Goal: Ask a question

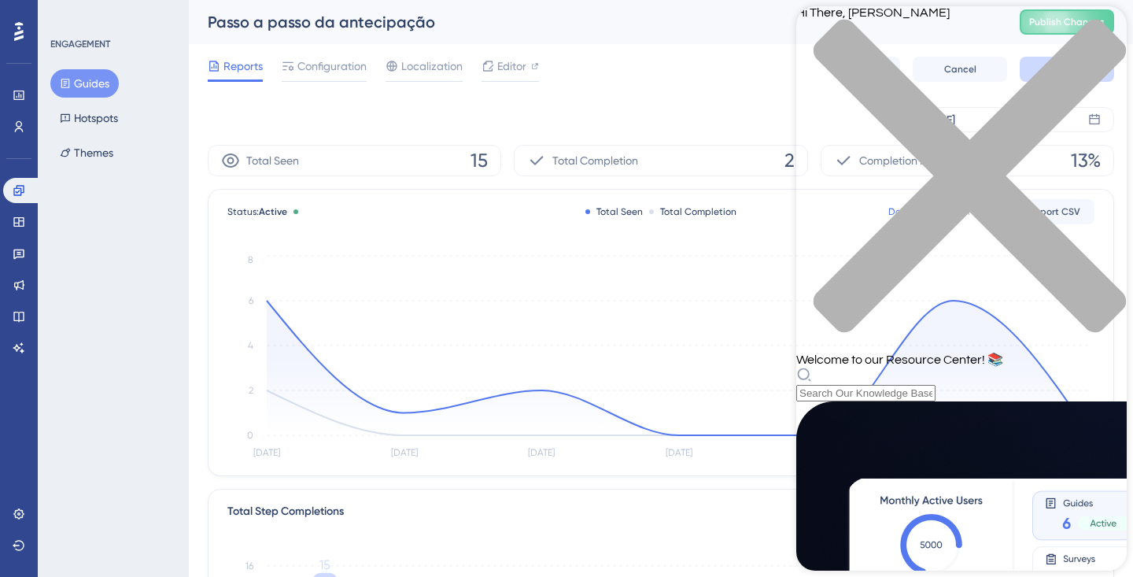
click at [1097, 28] on icon "close resource center" at bounding box center [961, 184] width 331 height 331
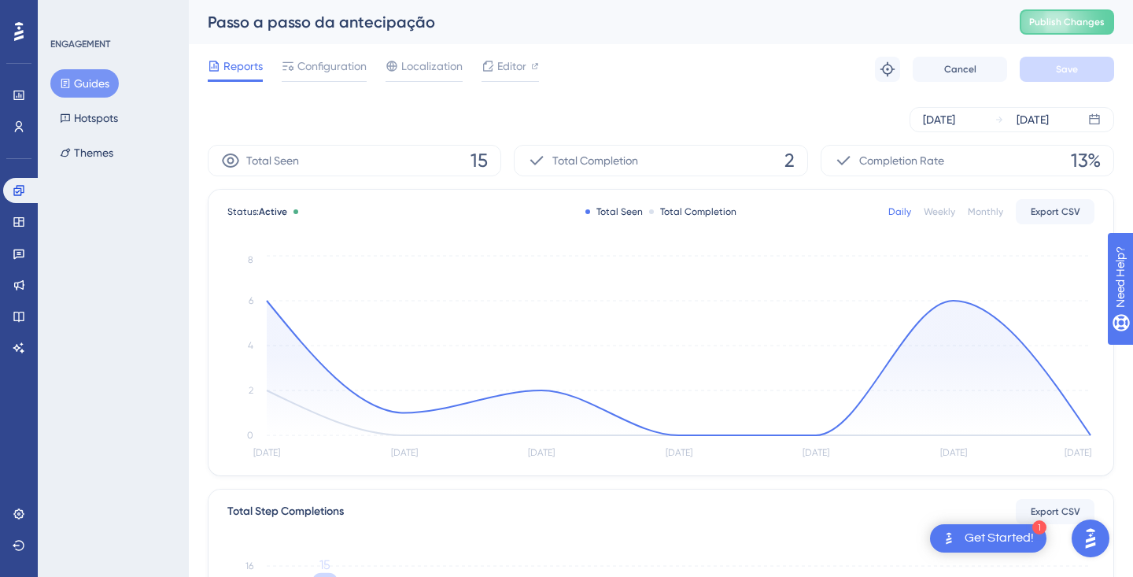
click at [1003, 527] on div "1 Get Started!" at bounding box center [988, 538] width 116 height 28
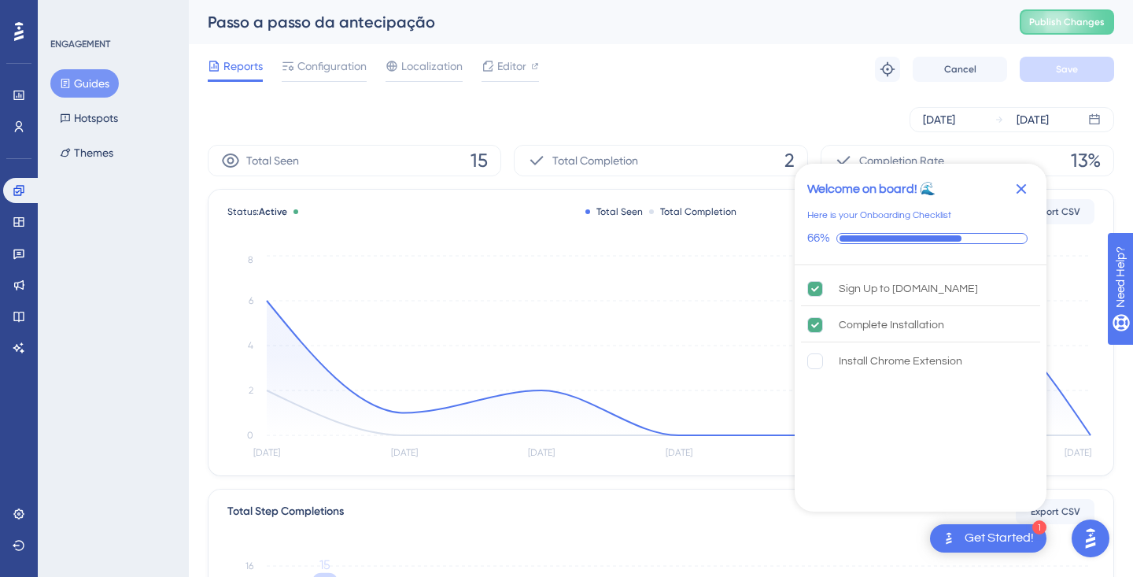
click at [1088, 533] on img "Open AI Assistant Launcher" at bounding box center [1091, 538] width 28 height 28
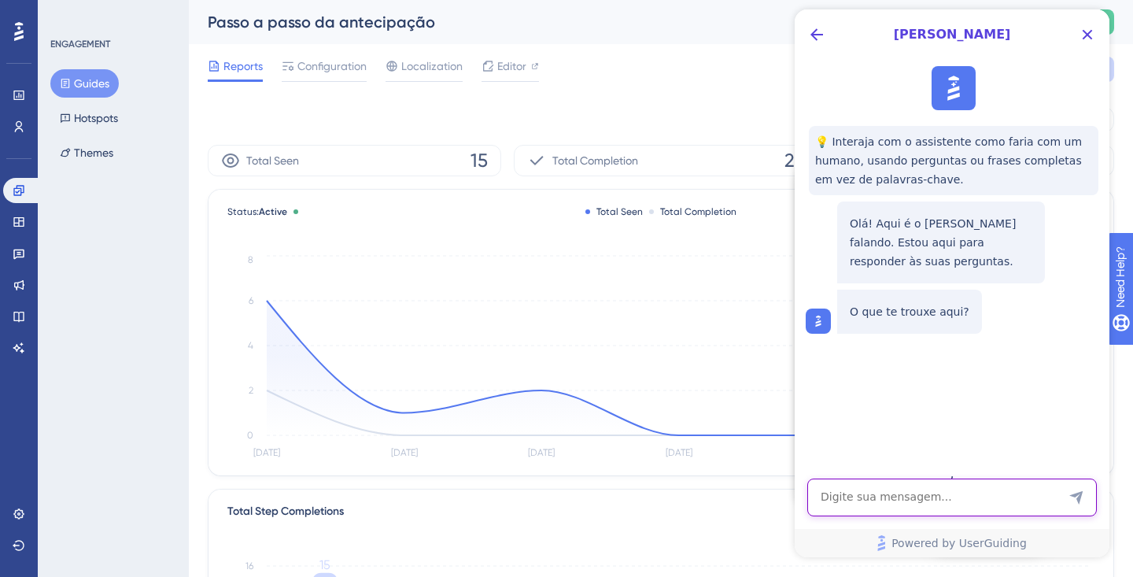
click at [1026, 508] on textarea "AI Assistant Text Input" at bounding box center [952, 498] width 290 height 38
type textarea "Falar com um humano"
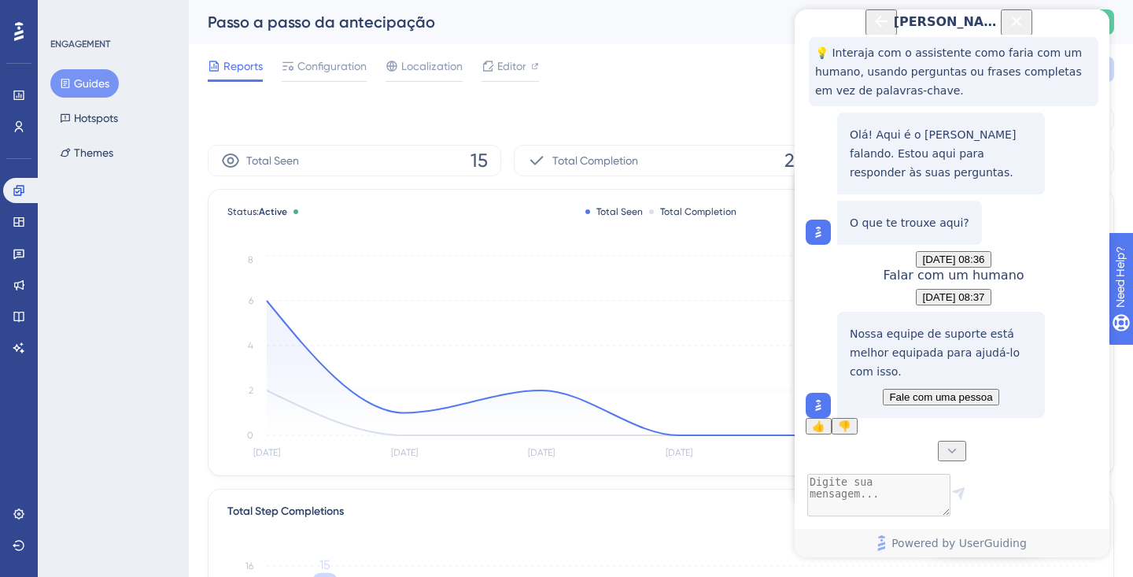
scroll to position [159, 0]
click at [931, 400] on span "Fale com uma pessoa" at bounding box center [940, 397] width 103 height 12
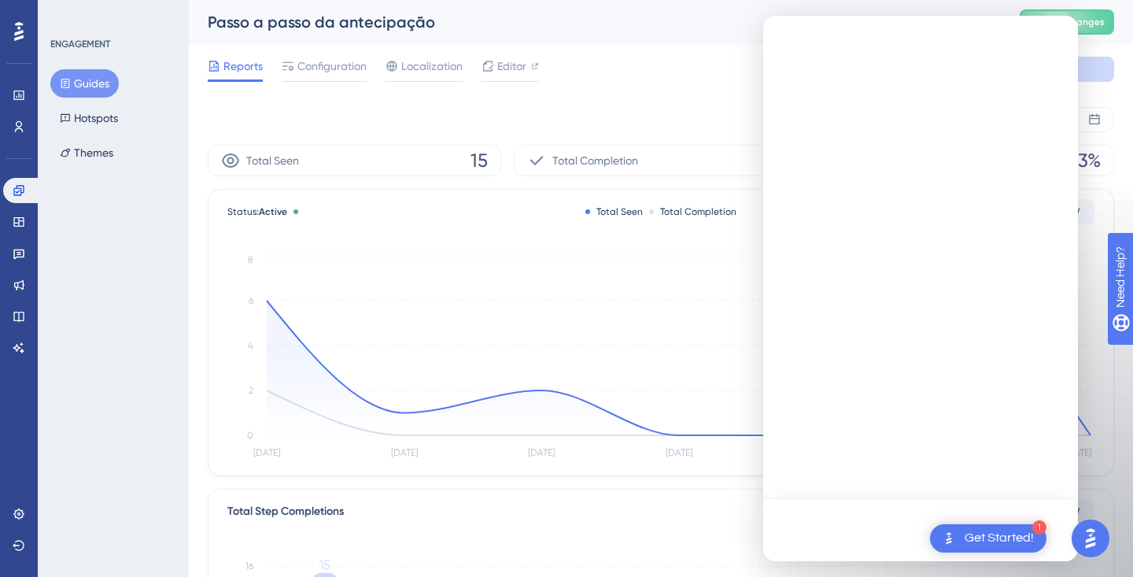
scroll to position [0, 0]
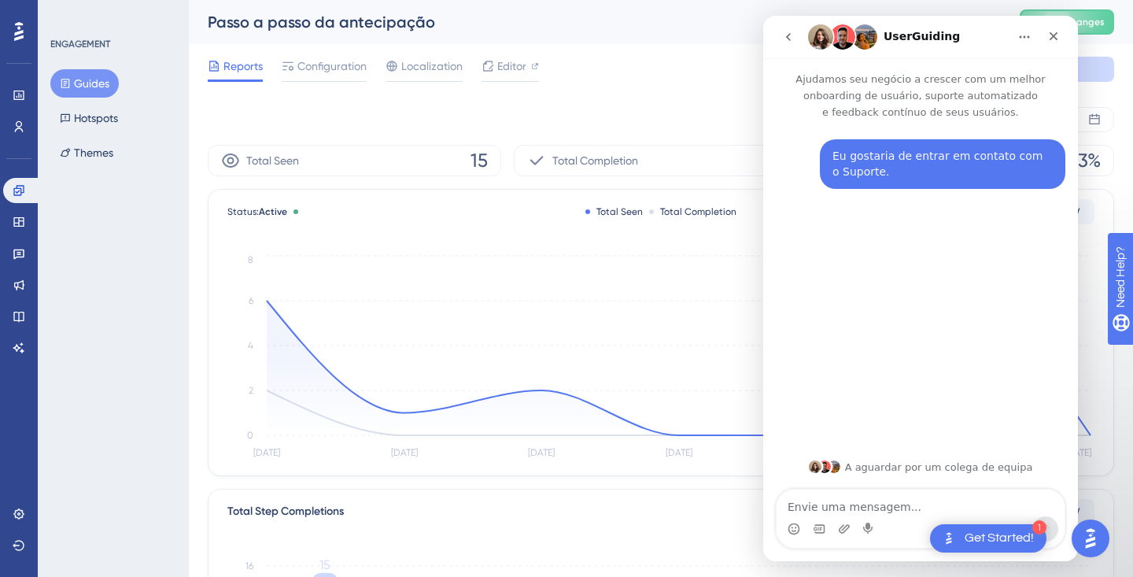
click at [902, 510] on textarea "Envie uma mensagem..." at bounding box center [921, 503] width 288 height 27
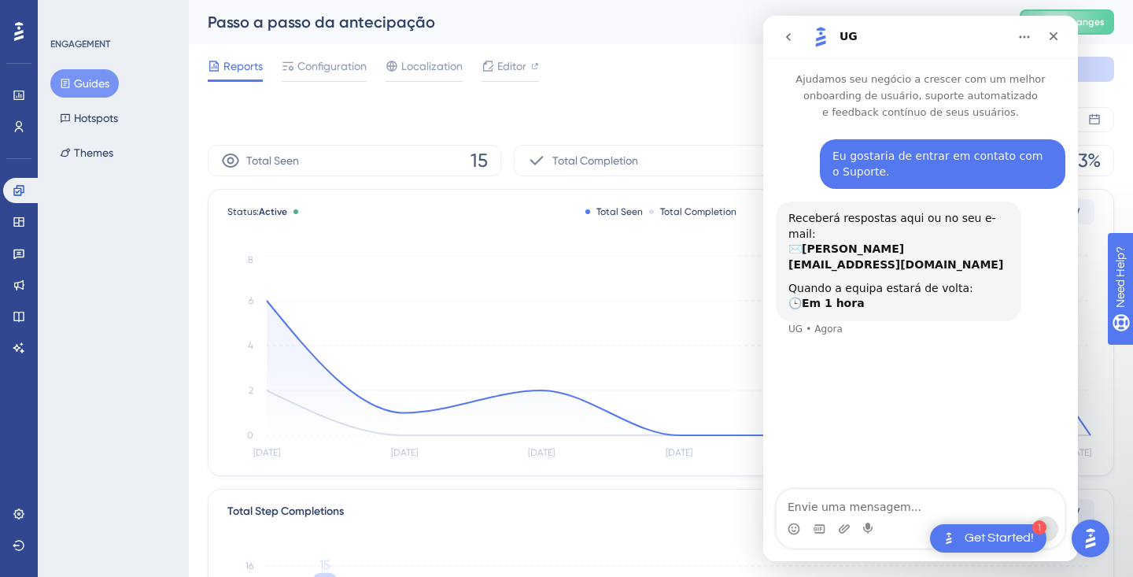
type textarea "P"
click at [791, 507] on textarea "Gostaria de saber como colocar" at bounding box center [921, 503] width 288 height 27
click at [843, 504] on textarea "Oi, tenho 2 tour guide lançados na plataforma. E gostaria de saber como colocar" at bounding box center [921, 495] width 288 height 42
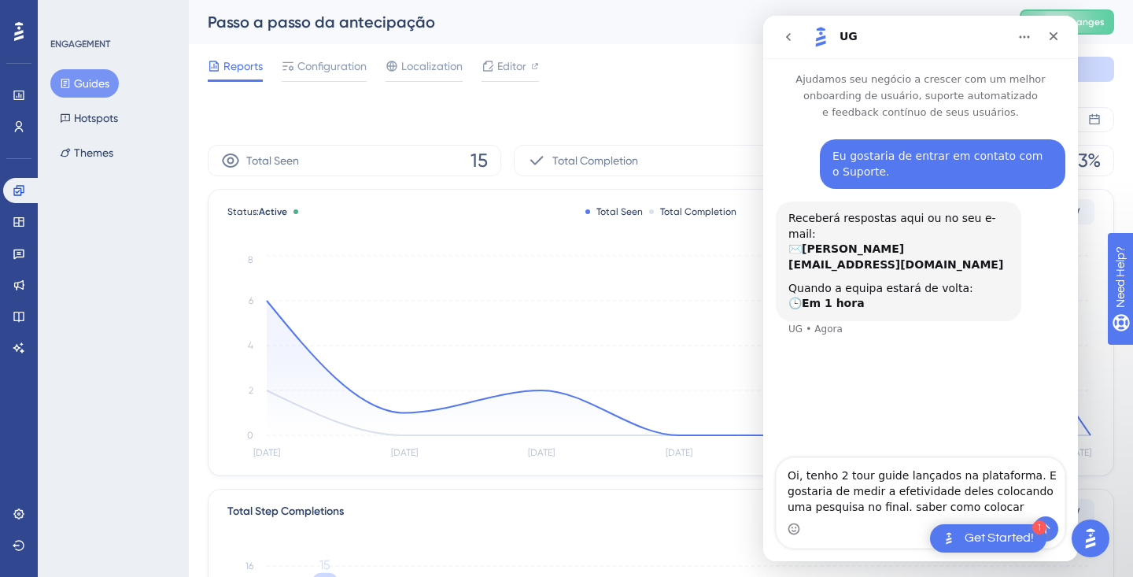
drag, startPoint x: 878, startPoint y: 507, endPoint x: 1019, endPoint y: 507, distance: 140.9
click at [1018, 508] on textarea "Oi, tenho 2 tour guide lançados na plataforma. E gostaria de medir a efetividad…" at bounding box center [921, 487] width 288 height 58
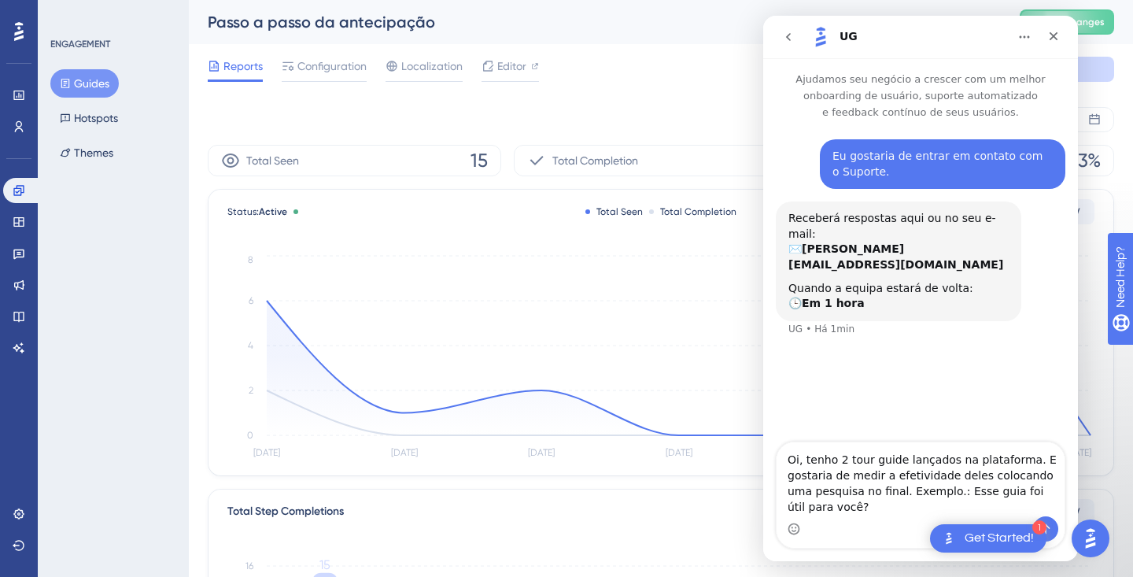
type textarea "Oi, tenho 2 tour guide lançados na plataforma. E gostaria de medir a efetividad…"
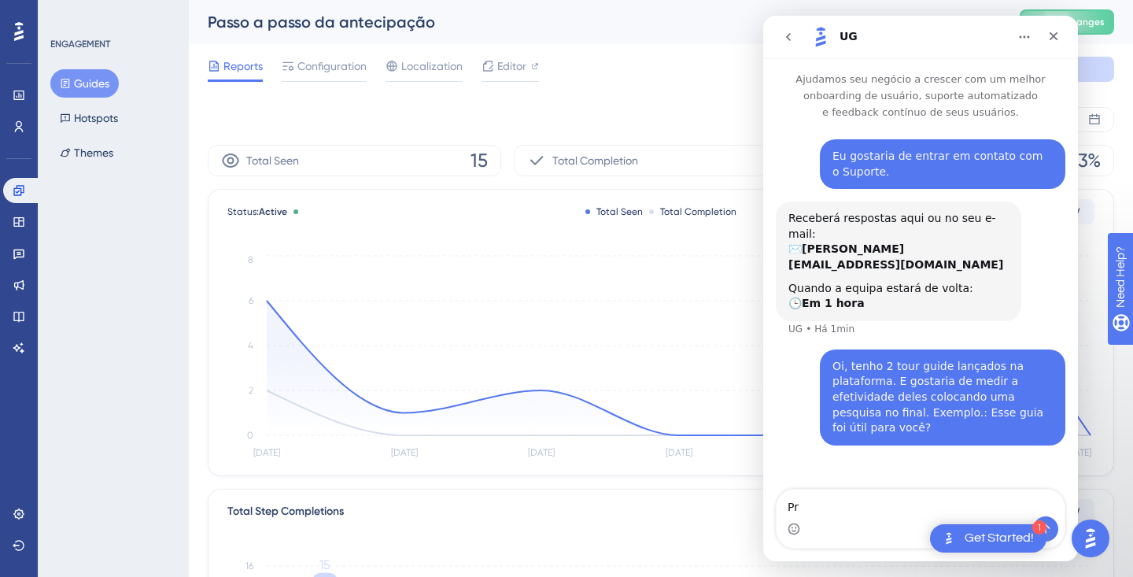
type textarea "P"
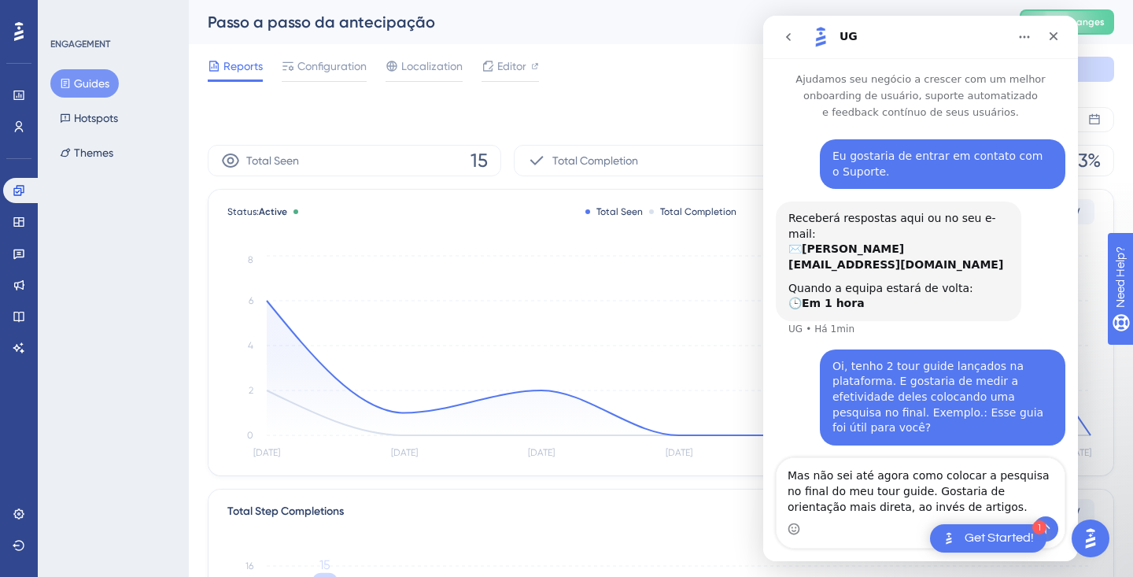
type textarea "Mas não sei até agora como colocar a pesquisa no final do meu tour guide. Gosta…"
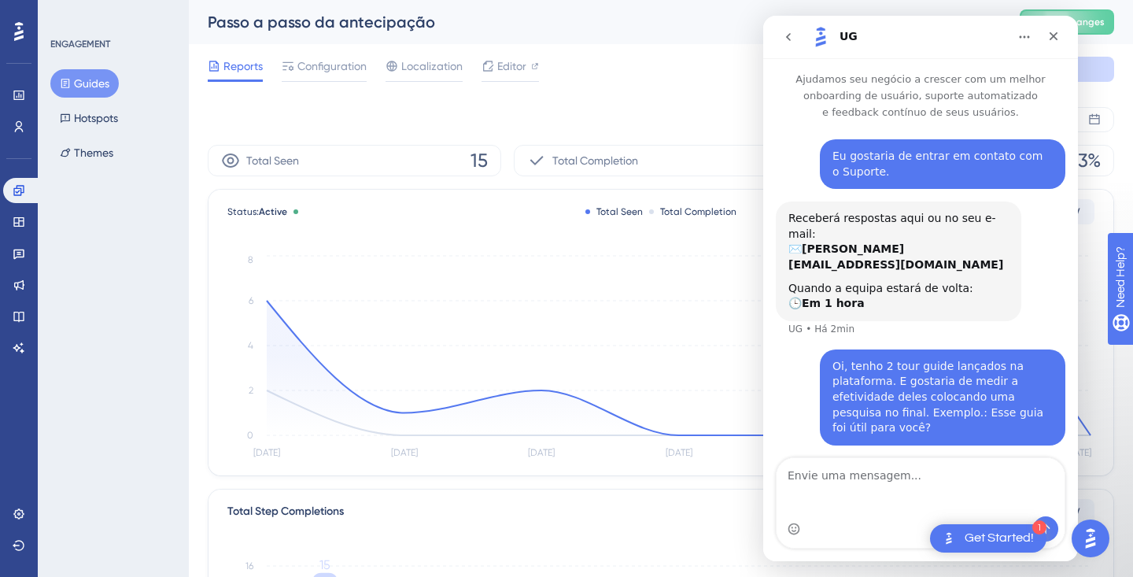
scroll to position [17, 0]
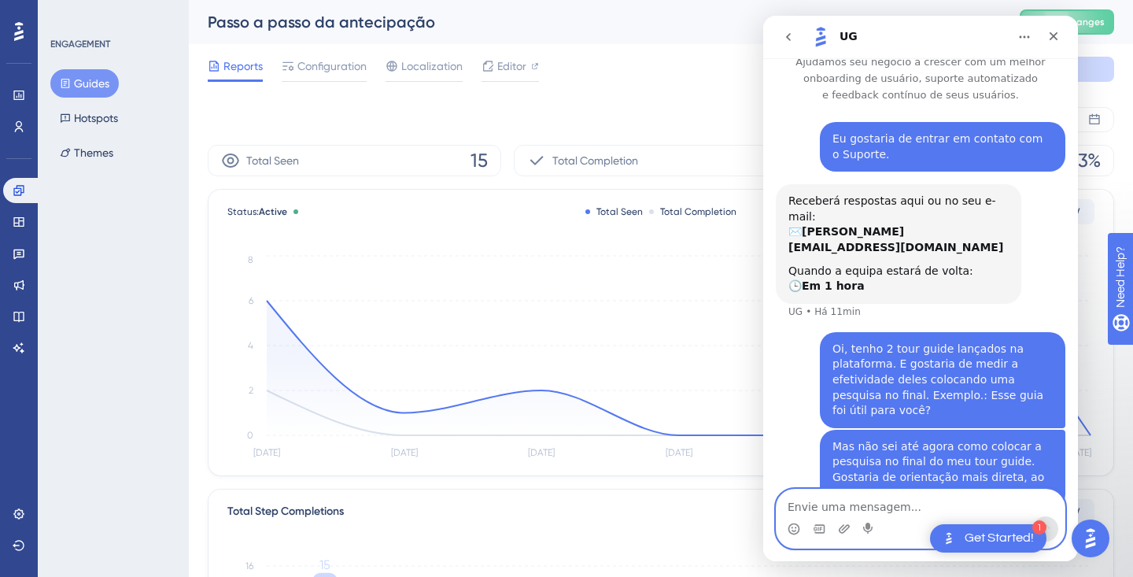
click at [888, 501] on textarea "Envie uma mensagem..." at bounding box center [921, 503] width 288 height 27
